Goal: Obtain resource: Download file/media

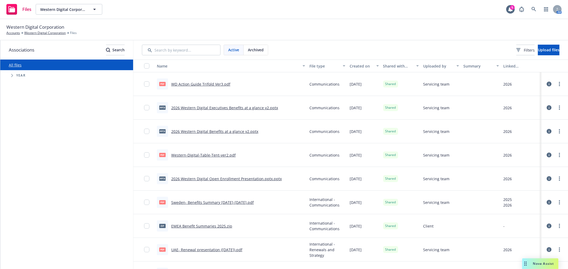
click at [253, 179] on link "2026 Western Digital Open Enrollment Presentation.pptx.pptx" at bounding box center [226, 179] width 111 height 5
